Goal: Task Accomplishment & Management: Use online tool/utility

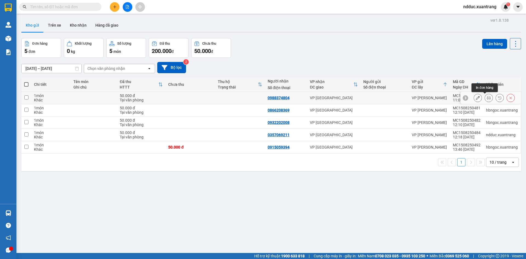
click at [486, 98] on icon at bounding box center [488, 98] width 4 height 4
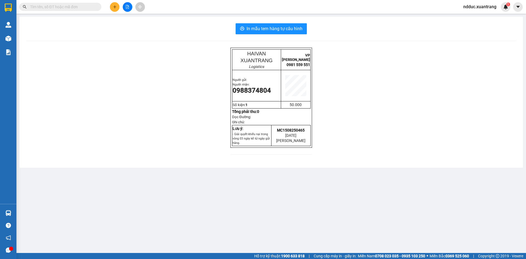
drag, startPoint x: 154, startPoint y: 56, endPoint x: 112, endPoint y: 51, distance: 43.0
click at [154, 55] on div "HAIVAN XUANTRANG Logistics VP MỘC CHÂU 0981 559 551 Người gửi: Người nhận: 0988…" at bounding box center [271, 104] width 490 height 113
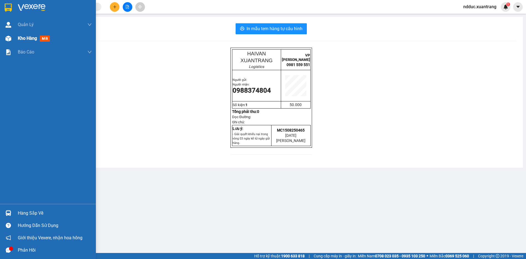
click at [11, 42] on div at bounding box center [9, 39] width 10 height 10
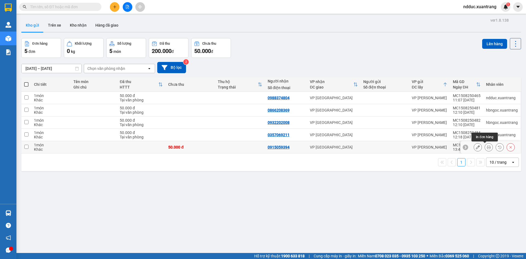
click at [486, 147] on icon at bounding box center [488, 147] width 4 height 4
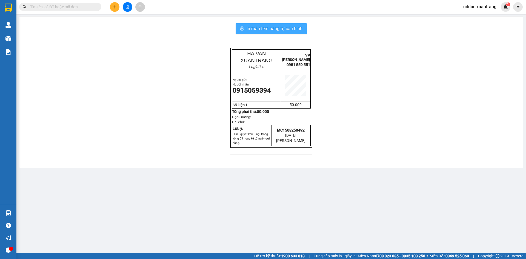
click at [255, 29] on span "In mẫu tem hàng tự cấu hình" at bounding box center [274, 28] width 56 height 7
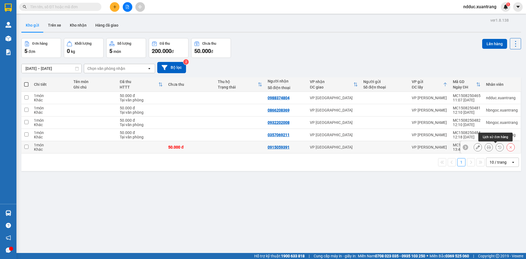
click at [484, 147] on button at bounding box center [488, 147] width 8 height 10
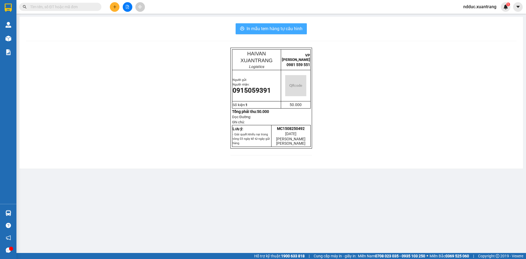
click at [275, 29] on span "In mẫu tem hàng tự cấu hình" at bounding box center [274, 28] width 56 height 7
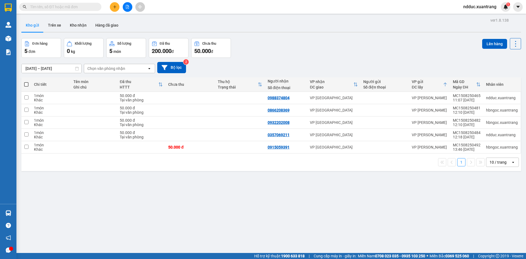
click at [58, 8] on input "text" at bounding box center [62, 7] width 65 height 6
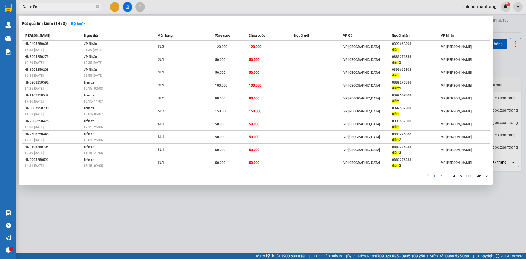
type input "diễm"
click at [472, 4] on div at bounding box center [263, 129] width 526 height 259
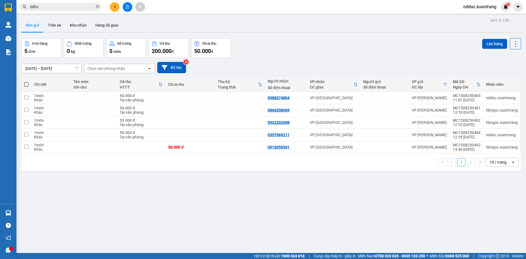
click at [472, 7] on span "ndduc.xuantrang" at bounding box center [479, 6] width 42 height 7
click at [475, 24] on span "Đổi mật khẩu" at bounding box center [482, 26] width 30 height 6
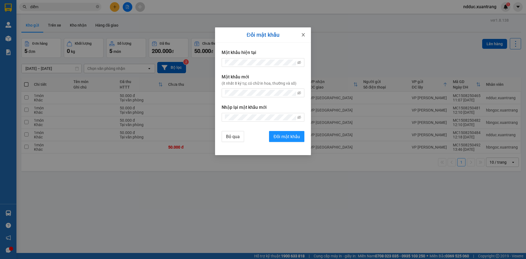
drag, startPoint x: 303, startPoint y: 34, endPoint x: 367, endPoint y: 21, distance: 65.0
click at [304, 34] on icon "close" at bounding box center [303, 35] width 4 height 4
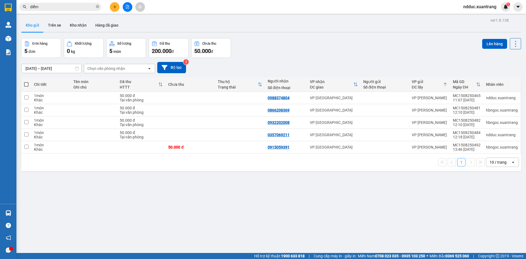
click at [489, 5] on span "ndduc.xuantrang" at bounding box center [479, 6] width 42 height 7
click at [469, 17] on span "Đăng xuất" at bounding box center [482, 17] width 30 height 6
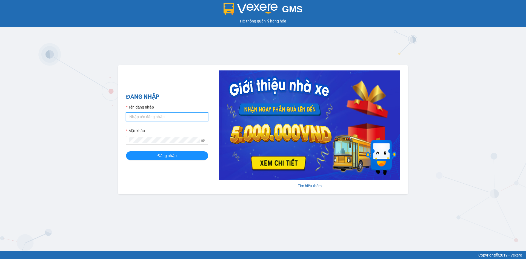
type input "dttoan.xuantrang"
drag, startPoint x: 166, startPoint y: 117, endPoint x: 168, endPoint y: 121, distance: 4.5
click at [166, 117] on input "dttoan.xuantrang" at bounding box center [167, 116] width 82 height 9
click at [130, 157] on button "Đăng nhập" at bounding box center [167, 155] width 82 height 9
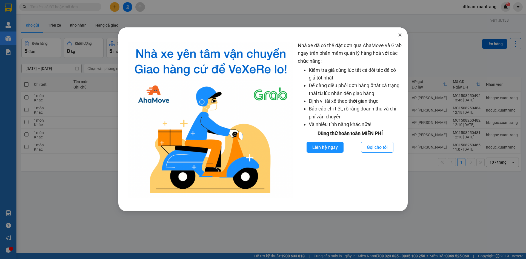
click at [398, 35] on icon "close" at bounding box center [399, 35] width 4 height 4
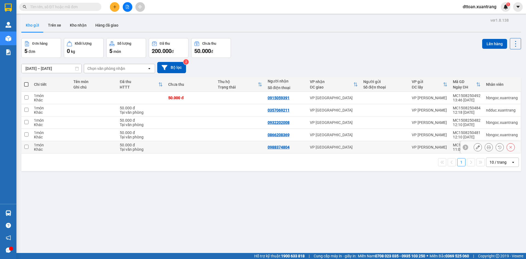
click at [339, 145] on div "VP HÀ NỘI" at bounding box center [334, 147] width 48 height 4
checkbox input "true"
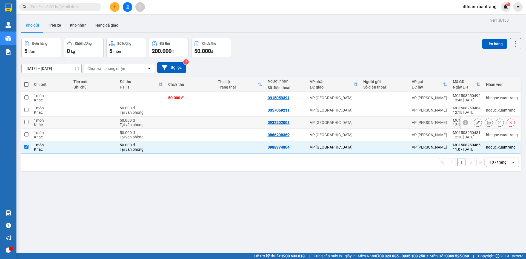
click at [351, 124] on div "VP HÀ NỘI" at bounding box center [334, 122] width 48 height 4
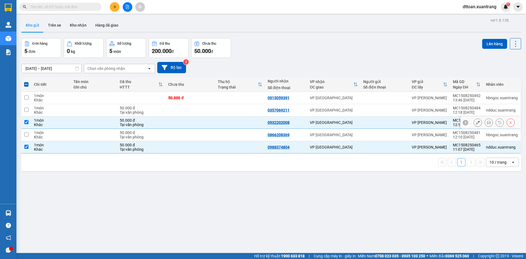
click at [369, 125] on td at bounding box center [384, 122] width 48 height 12
checkbox input "false"
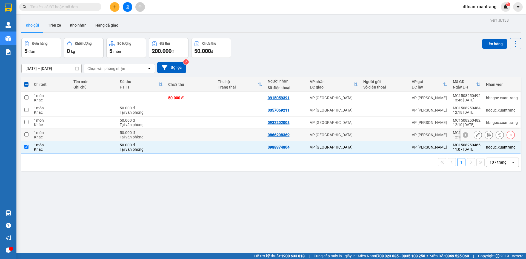
click at [411, 135] on div "VP MỘC CHÂU" at bounding box center [429, 134] width 36 height 4
checkbox input "true"
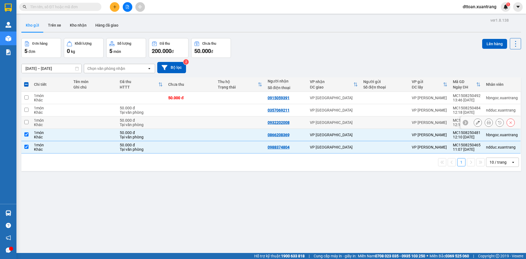
click at [411, 120] on div "VP MỘC CHÂU" at bounding box center [429, 122] width 36 height 4
checkbox input "true"
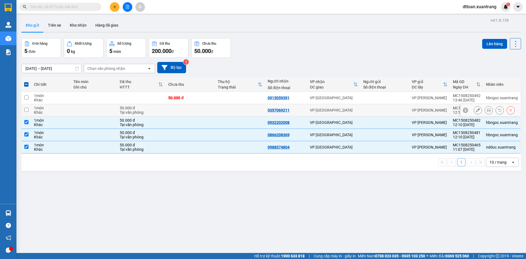
click at [288, 109] on div "0357069211" at bounding box center [285, 110] width 37 height 4
checkbox input "true"
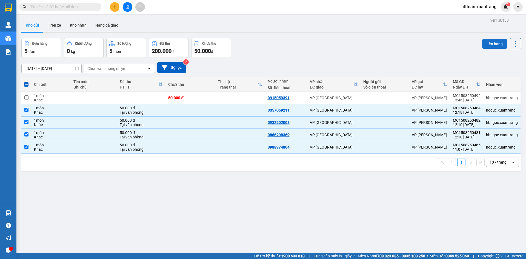
click at [490, 44] on button "Lên hàng" at bounding box center [494, 44] width 25 height 10
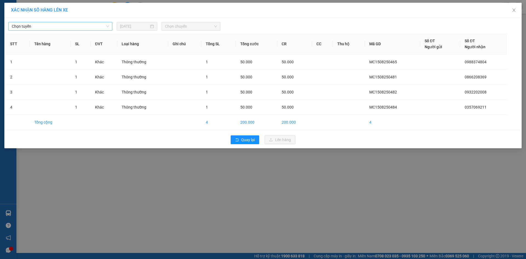
click at [51, 23] on span "Chọn tuyến" at bounding box center [60, 26] width 97 height 8
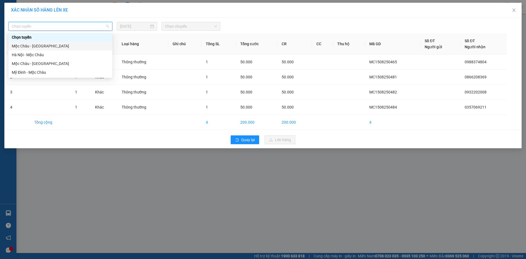
click at [45, 47] on div "Mộc Châu - Hà Nội" at bounding box center [60, 46] width 97 height 6
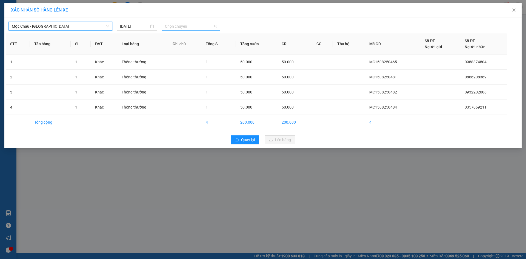
click at [192, 24] on span "Chọn chuyến" at bounding box center [191, 26] width 52 height 8
click at [180, 41] on div "13:30" at bounding box center [185, 37] width 49 height 9
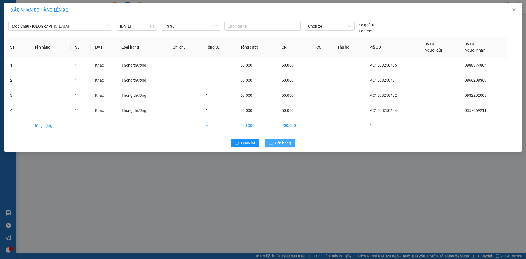
click at [278, 143] on span "Lên hàng" at bounding box center [283, 143] width 16 height 6
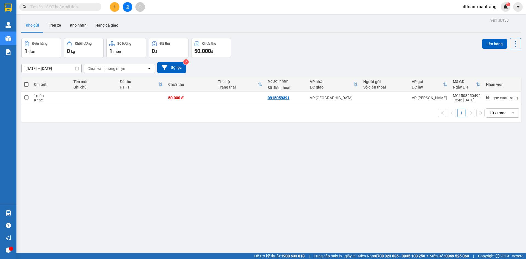
click at [134, 8] on div at bounding box center [127, 7] width 41 height 10
click at [131, 8] on button at bounding box center [128, 7] width 10 height 10
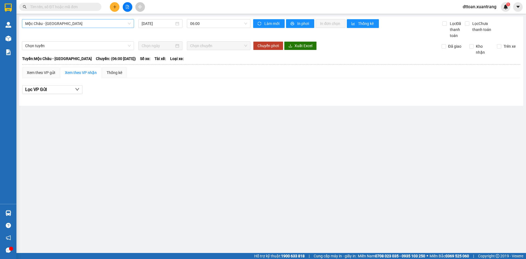
click at [76, 20] on span "Mộc Châu - Hà Nội" at bounding box center [77, 23] width 105 height 8
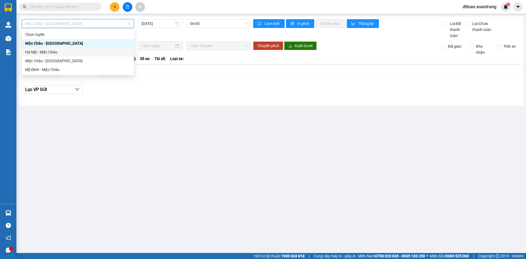
click at [76, 51] on div "Hà Nội - Mộc Châu" at bounding box center [77, 52] width 105 height 6
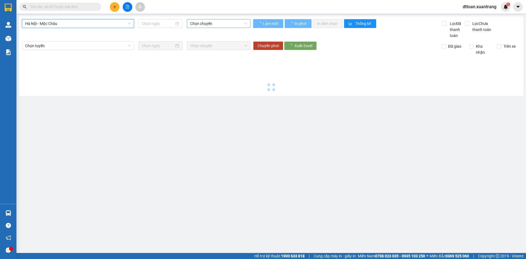
type input "15/08/2025"
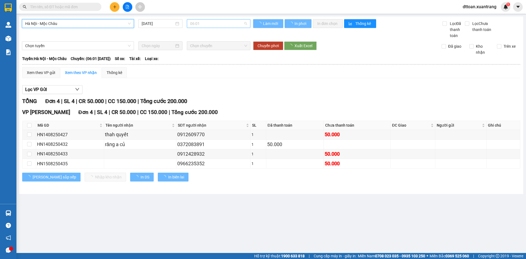
click at [200, 22] on span "06:01" at bounding box center [218, 23] width 57 height 8
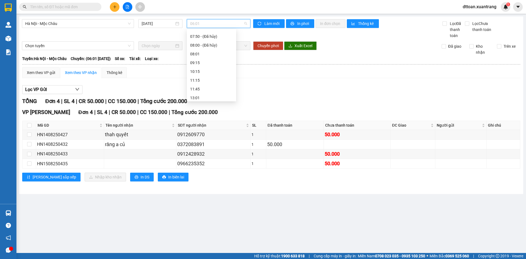
scroll to position [59, 0]
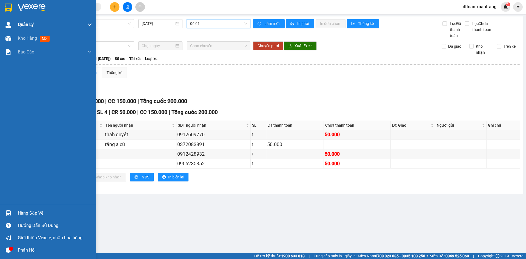
click at [42, 7] on img at bounding box center [32, 8] width 28 height 8
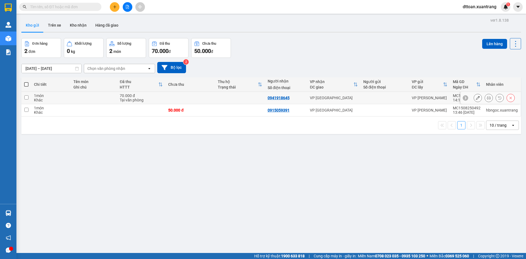
click at [486, 96] on icon at bounding box center [488, 98] width 4 height 4
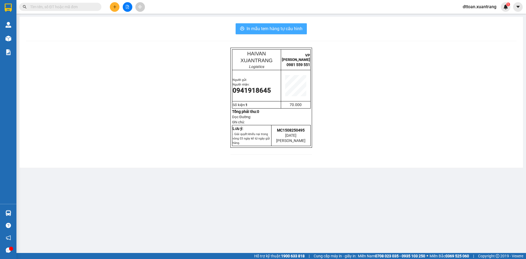
click at [285, 29] on span "In mẫu tem hàng tự cấu hình" at bounding box center [274, 28] width 56 height 7
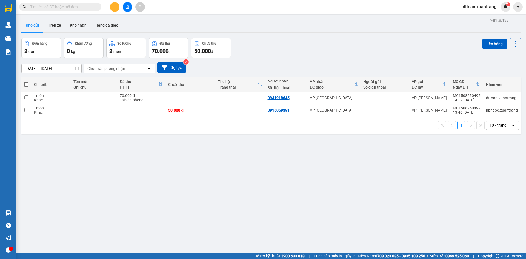
click at [71, 7] on input "text" at bounding box center [62, 7] width 65 height 6
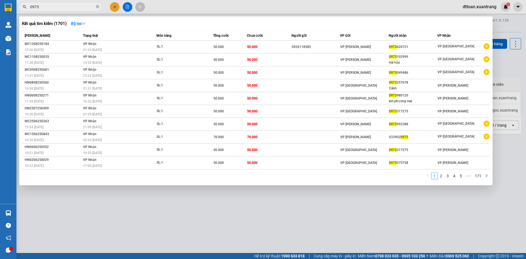
click at [47, 9] on input "0973" at bounding box center [62, 7] width 65 height 6
paste input "455399"
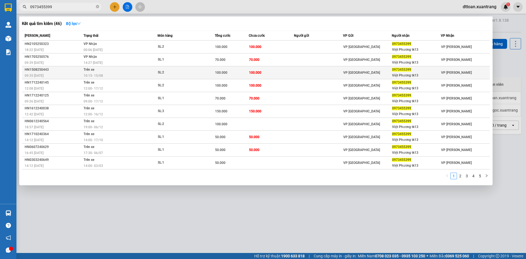
type input "0973455399"
click at [131, 73] on div "10:15 - 15/08" at bounding box center [120, 76] width 74 height 6
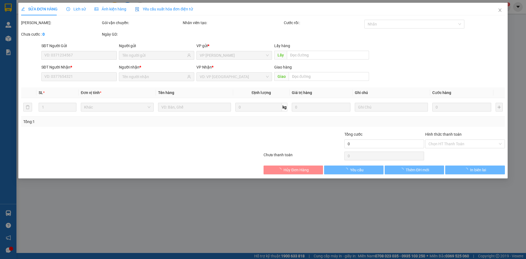
type input "0973455399"
type input "Việt Phương tk13"
type input "100.000"
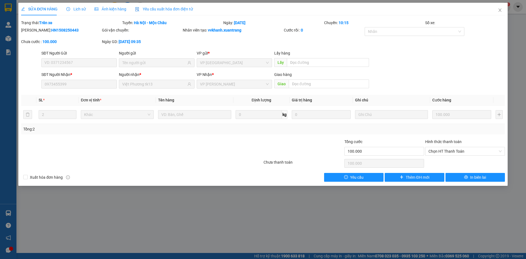
click at [113, 9] on span "Ảnh kiện hàng" at bounding box center [110, 9] width 32 height 4
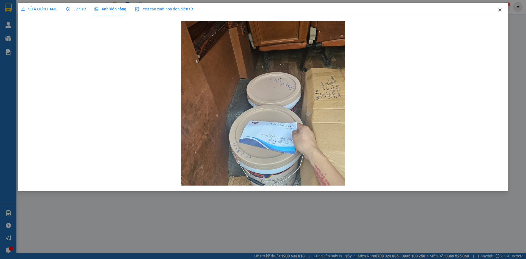
click at [497, 12] on icon "close" at bounding box center [499, 10] width 4 height 4
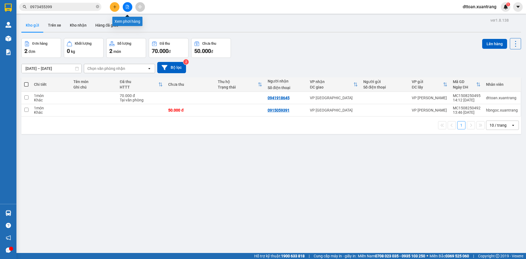
click at [125, 5] on button at bounding box center [128, 7] width 10 height 10
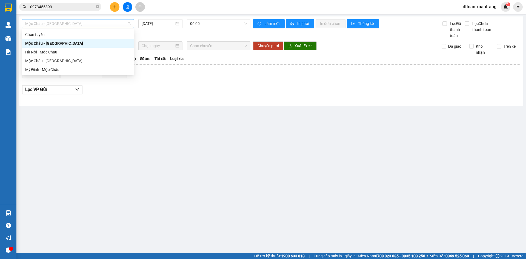
click at [80, 22] on span "Mộc Châu - Hà Nội" at bounding box center [77, 23] width 105 height 8
click at [76, 54] on div "Hà Nội - Mộc Châu" at bounding box center [77, 52] width 105 height 6
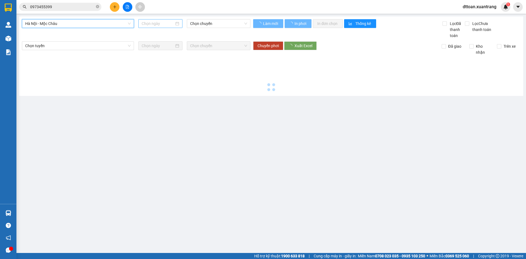
type input "15/08/2025"
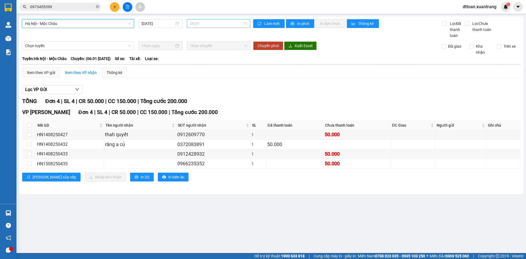
click at [196, 20] on span "06:01" at bounding box center [218, 23] width 57 height 8
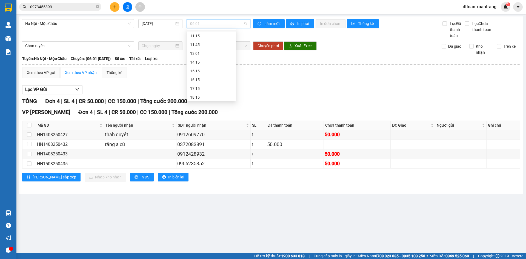
scroll to position [114, 0]
drag, startPoint x: 199, startPoint y: 65, endPoint x: 213, endPoint y: 44, distance: 24.9
click at [213, 44] on div "Chọn chuyến 06:01 06:30 06:50 - (Đã hủy) 07:00 - (Đã hủy) 07:01 07:30 07:50 - (…" at bounding box center [211, 8] width 49 height 184
click at [206, 51] on div "11:15" at bounding box center [211, 53] width 43 height 6
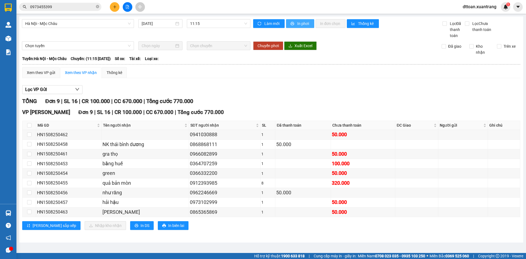
click at [304, 25] on span "In phơi" at bounding box center [303, 24] width 13 height 6
click at [59, 5] on input "0973455399" at bounding box center [62, 7] width 65 height 6
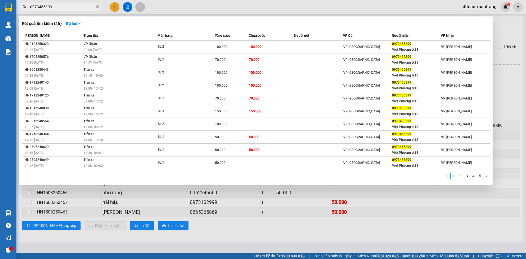
click at [59, 5] on input "0973455399" at bounding box center [62, 7] width 65 height 6
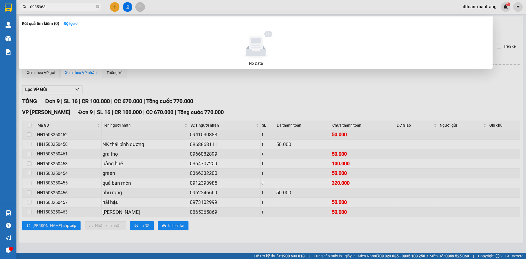
drag, startPoint x: 53, startPoint y: 3, endPoint x: 43, endPoint y: 4, distance: 10.7
click at [43, 4] on span "0985963" at bounding box center [60, 7] width 82 height 8
click at [59, 9] on input "0985963" at bounding box center [62, 7] width 65 height 6
drag, startPoint x: 59, startPoint y: 9, endPoint x: 49, endPoint y: 9, distance: 10.1
click at [49, 9] on input "0985963" at bounding box center [62, 7] width 65 height 6
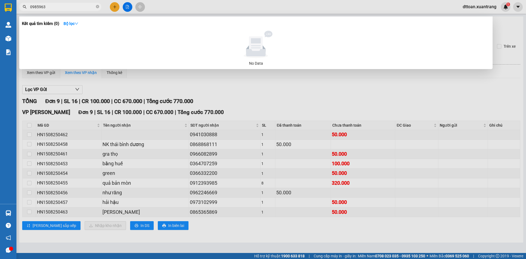
click at [49, 9] on input "0985963" at bounding box center [62, 7] width 65 height 6
click at [48, 7] on input "0985963" at bounding box center [62, 7] width 65 height 6
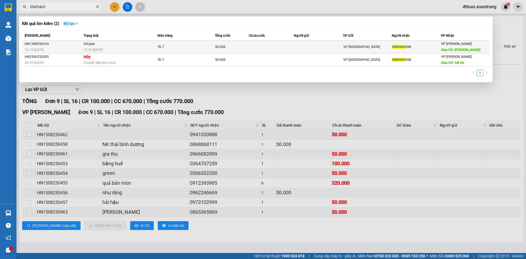
type input "0985463"
click at [160, 44] on div "SL: 1" at bounding box center [178, 47] width 41 height 6
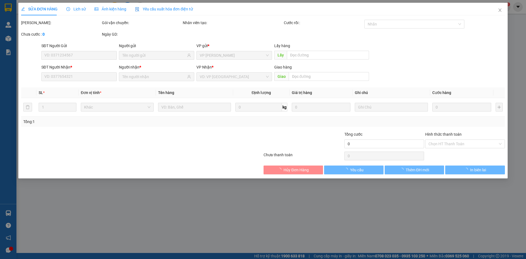
type input "0985463988"
type input "mai sơn"
type input "50.000"
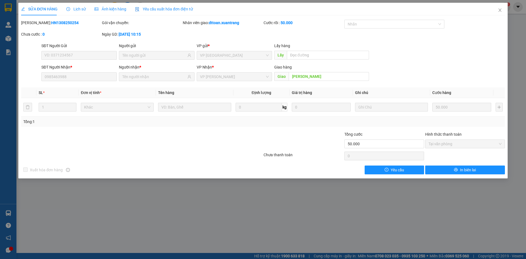
click at [115, 11] on span "Ảnh kiện hàng" at bounding box center [110, 9] width 32 height 4
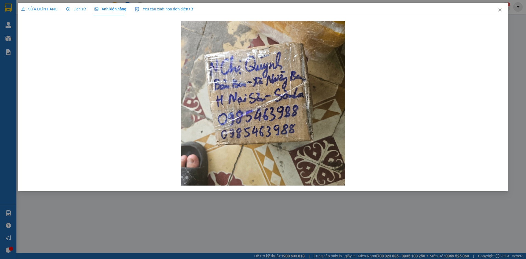
click at [75, 9] on span "Lịch sử" at bounding box center [75, 9] width 19 height 4
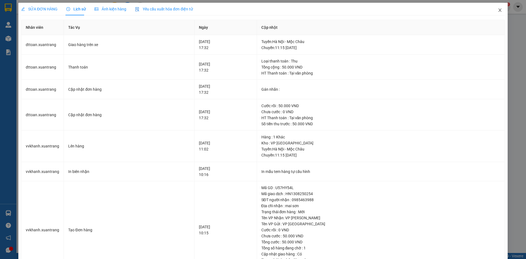
click at [497, 11] on icon "close" at bounding box center [499, 10] width 4 height 4
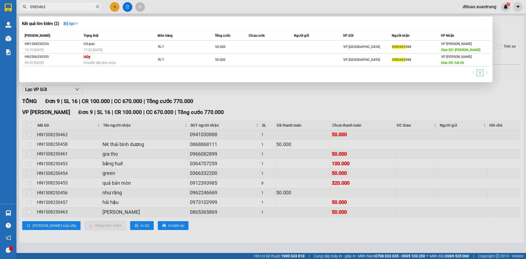
click at [57, 6] on input "0985463" at bounding box center [62, 7] width 65 height 6
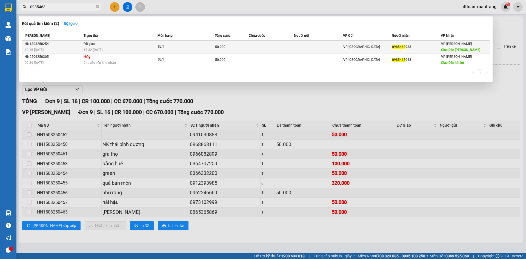
click at [360, 49] on div "VP HÀ NỘI" at bounding box center [367, 47] width 48 height 6
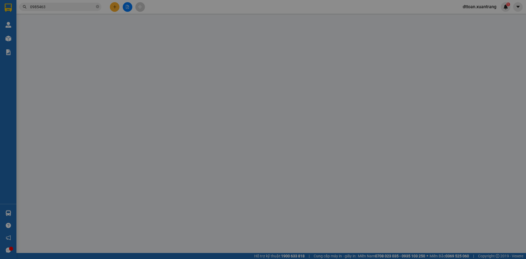
type input "0985463988"
type input "mai sơn"
type input "50.000"
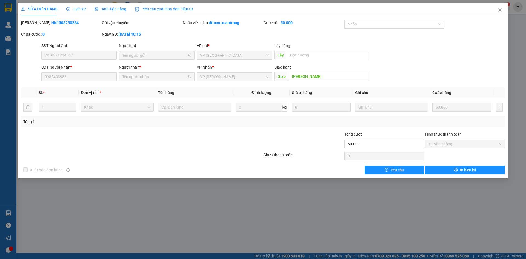
click at [119, 9] on span "Ảnh kiện hàng" at bounding box center [110, 9] width 32 height 4
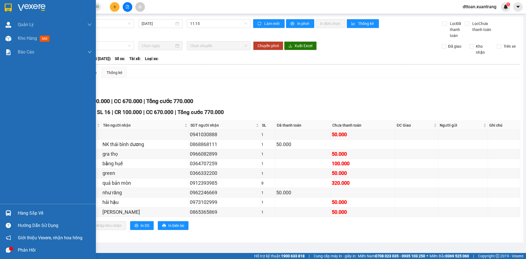
click at [19, 10] on img at bounding box center [32, 8] width 28 height 8
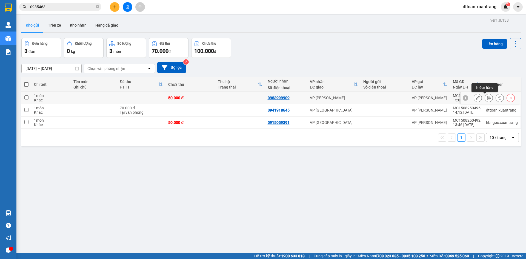
click at [486, 99] on icon at bounding box center [488, 98] width 4 height 4
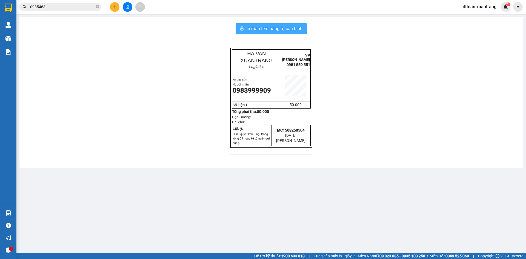
click at [290, 30] on span "In mẫu tem hàng tự cấu hình" at bounding box center [274, 28] width 56 height 7
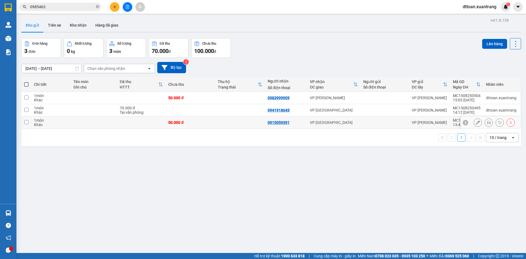
click at [327, 122] on div "VP HÀ NỘI" at bounding box center [334, 122] width 48 height 4
checkbox input "true"
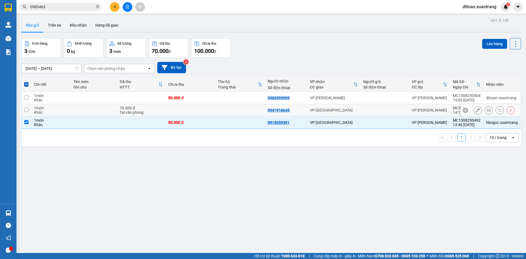
click at [332, 110] on div "VP HÀ NỘI" at bounding box center [334, 110] width 48 height 4
checkbox input "true"
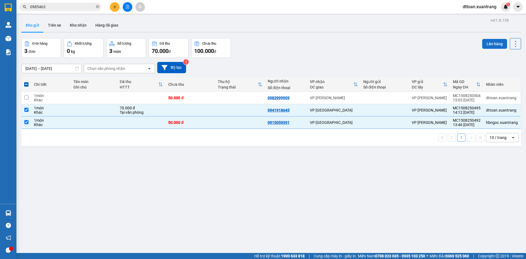
click at [495, 45] on button "Lên hàng" at bounding box center [494, 44] width 25 height 10
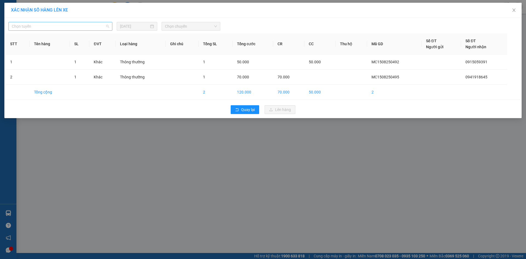
click at [60, 22] on span "Chọn tuyến" at bounding box center [60, 26] width 97 height 8
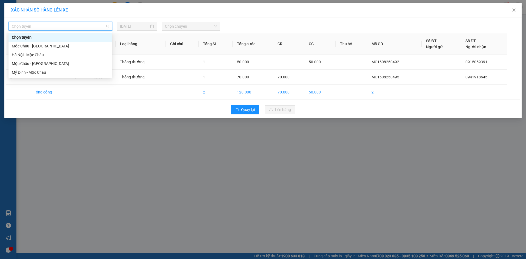
drag, startPoint x: 53, startPoint y: 40, endPoint x: 52, endPoint y: 44, distance: 4.4
click at [52, 44] on div "Chọn tuyến Mộc Châu - Hà Nội Hà Nội - Mộc Châu Mộc Châu - Mỹ Đình Mỹ Đình - Mộc…" at bounding box center [60, 55] width 104 height 44
click at [52, 44] on div "Mộc Châu - Hà Nội" at bounding box center [60, 46] width 97 height 6
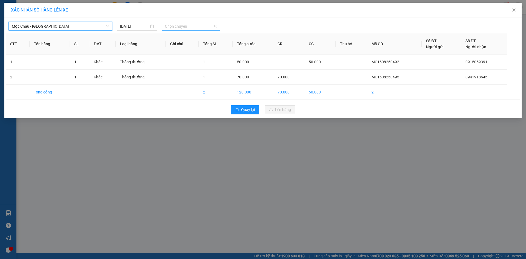
click at [172, 26] on span "Chọn chuyến" at bounding box center [191, 26] width 52 height 8
click at [178, 57] on div "15:00" at bounding box center [186, 55] width 43 height 6
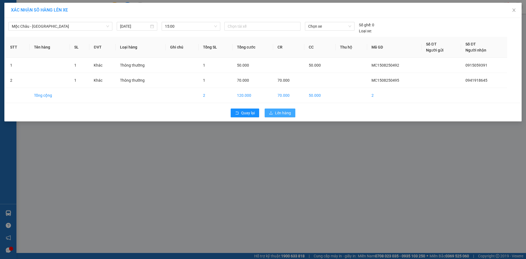
click at [279, 111] on span "Lên hàng" at bounding box center [283, 113] width 16 height 6
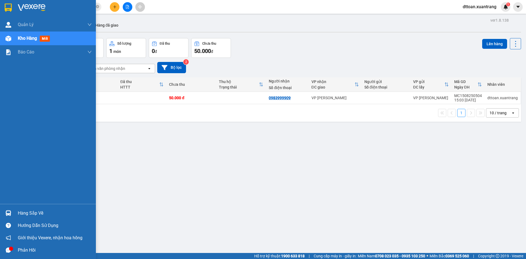
click at [14, 6] on div at bounding box center [48, 9] width 96 height 18
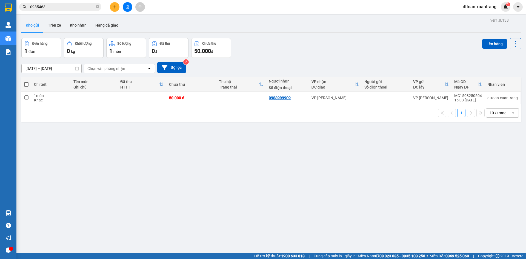
click at [141, 94] on td at bounding box center [141, 98] width 49 height 12
checkbox input "true"
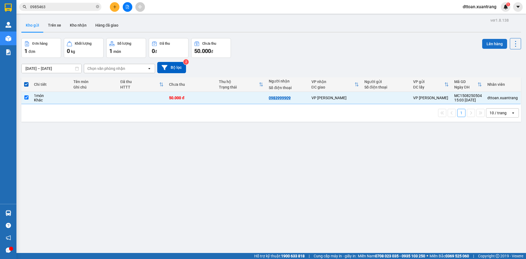
click at [488, 48] on div "Lên hàng" at bounding box center [501, 43] width 39 height 11
click at [488, 49] on div "Lên hàng" at bounding box center [501, 43] width 39 height 11
click at [477, 40] on div "Đơn hàng 1 đơn Khối lượng 0 kg Số lượng 1 món Đã thu 0 đ Chưa thu 50.000 đ Lên …" at bounding box center [270, 48] width 499 height 20
click at [491, 45] on button "Lên hàng" at bounding box center [494, 44] width 25 height 10
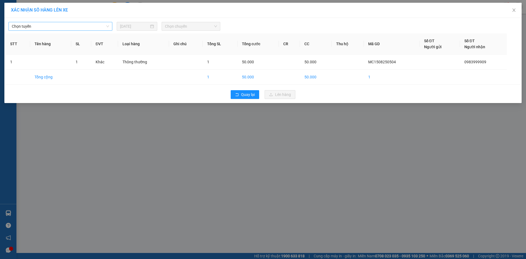
click at [99, 24] on span "Chọn tuyến" at bounding box center [60, 26] width 97 height 8
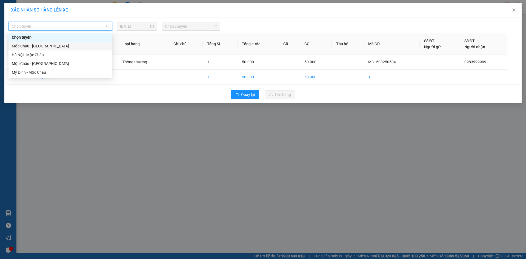
click at [91, 47] on div "Mộc Châu - Hà Nội" at bounding box center [60, 46] width 97 height 6
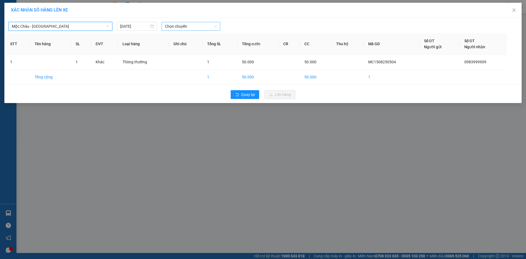
click at [179, 25] on span "Chọn chuyến" at bounding box center [191, 26] width 52 height 8
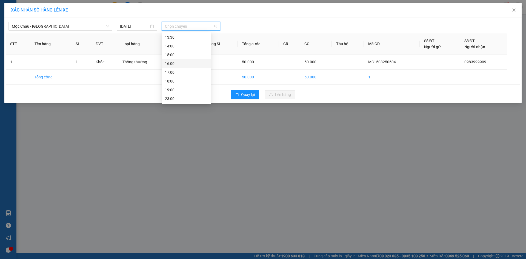
click at [176, 64] on div "16:00" at bounding box center [186, 63] width 43 height 6
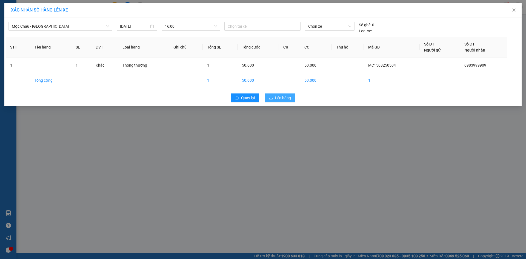
click at [282, 98] on span "Lên hàng" at bounding box center [283, 98] width 16 height 6
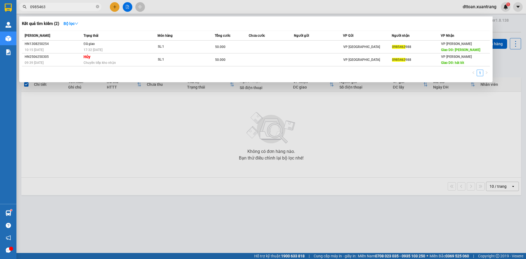
click at [71, 10] on input "0985463" at bounding box center [62, 7] width 65 height 6
paste input "359010604"
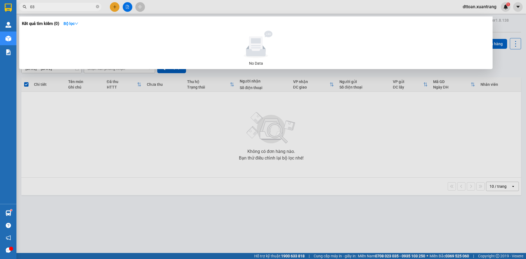
type input "0"
